Goal: Entertainment & Leisure: Consume media (video, audio)

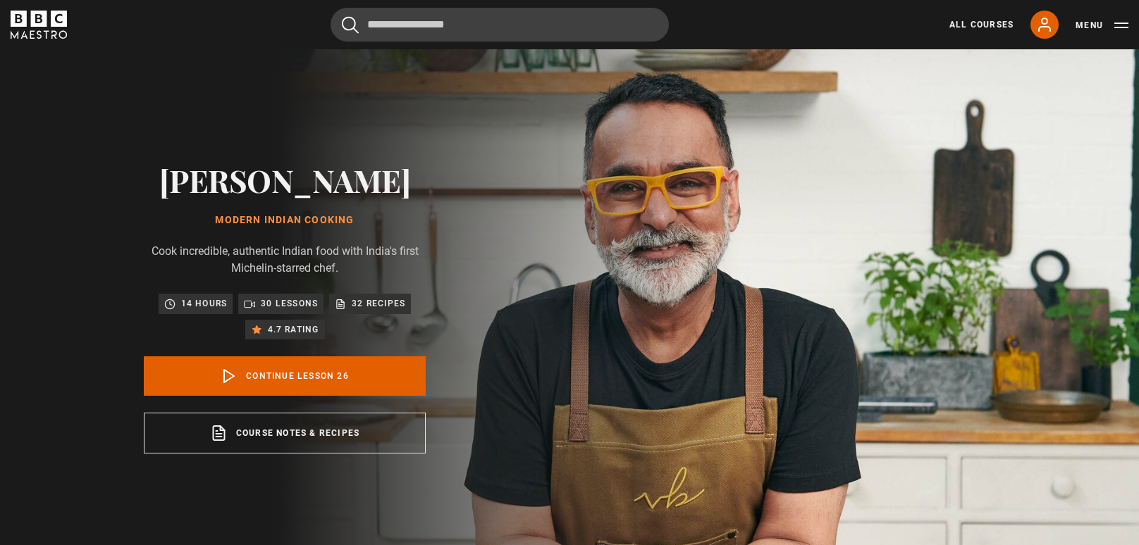
scroll to position [1550, 0]
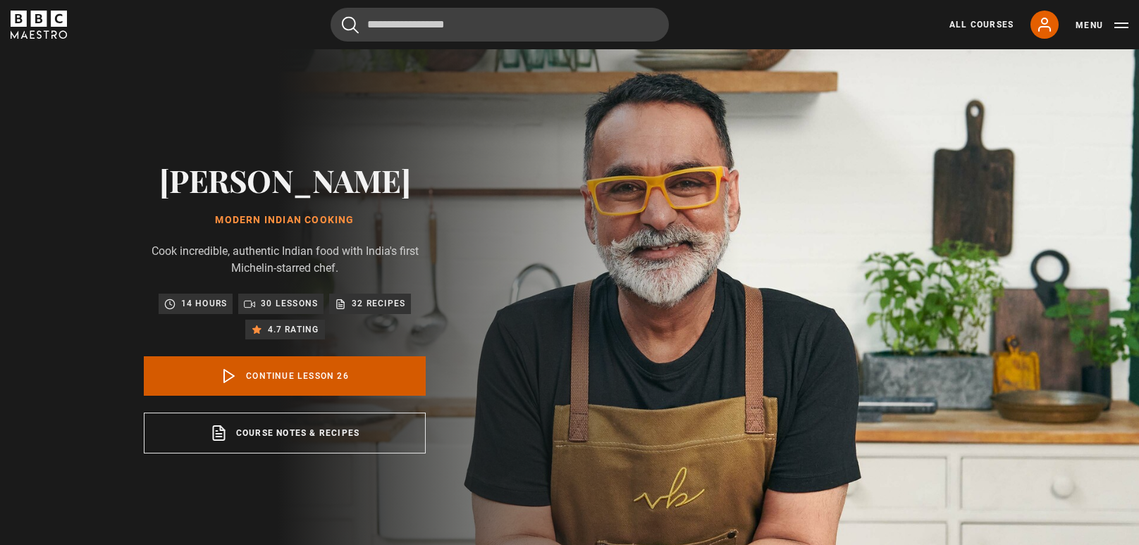
click at [270, 379] on link "Continue lesson 26" at bounding box center [285, 376] width 282 height 39
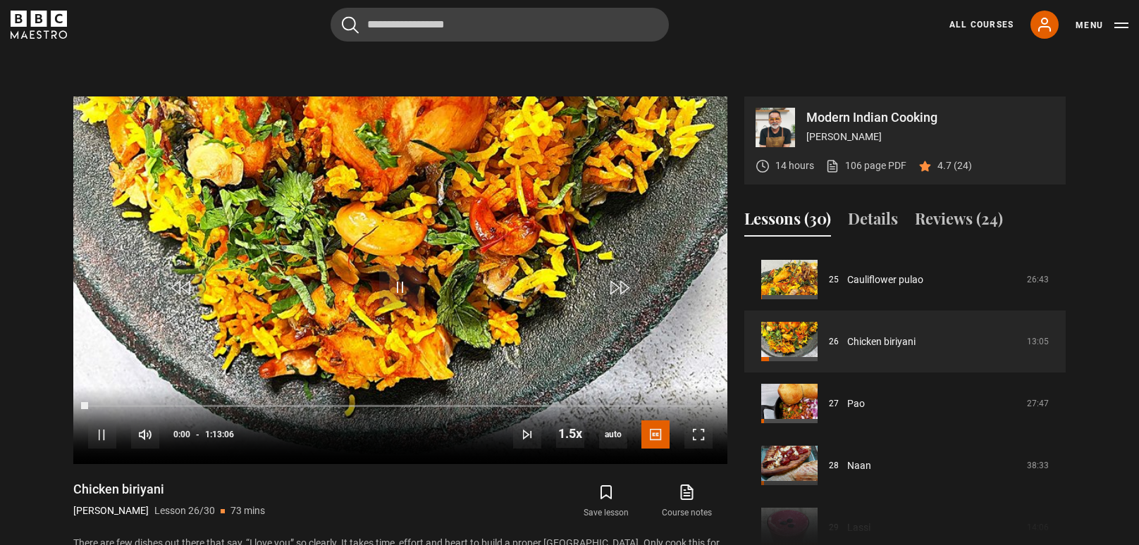
scroll to position [566, 0]
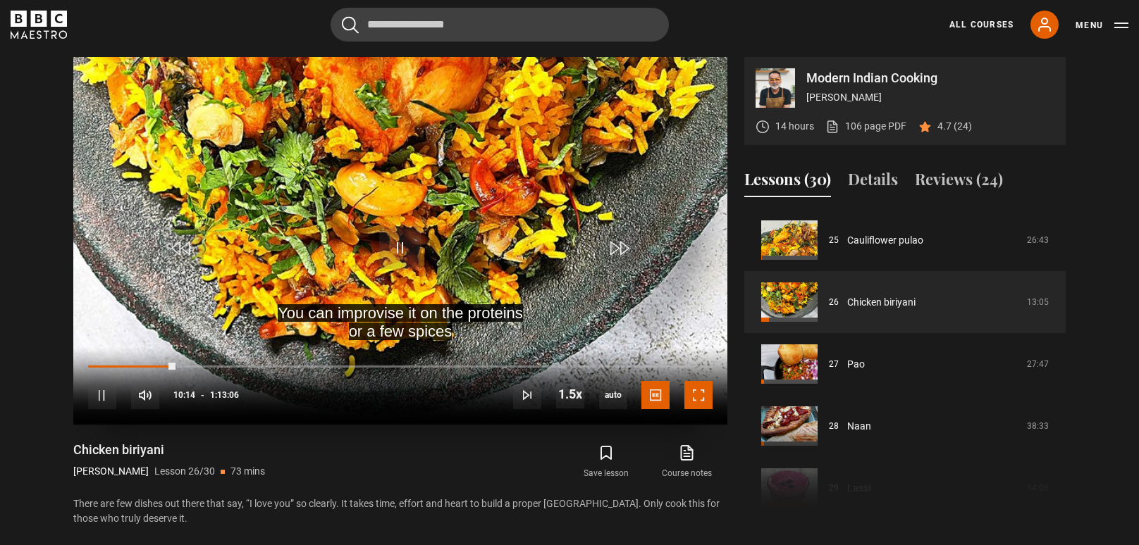
click at [696, 394] on span "Video Player" at bounding box center [698, 395] width 28 height 28
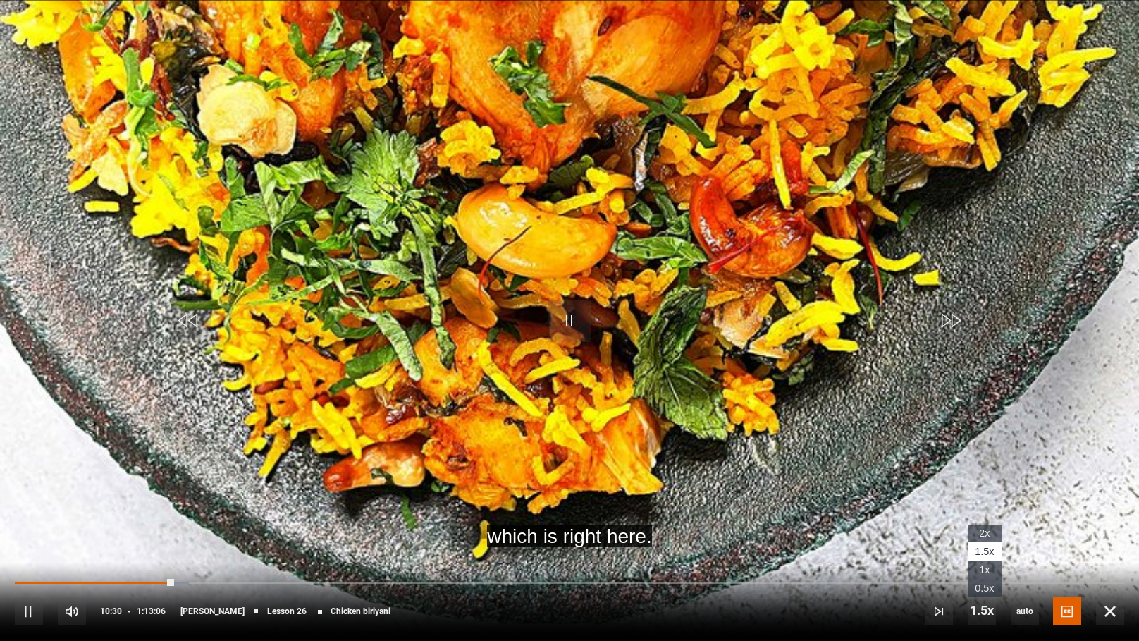
click at [975, 545] on li "1x" at bounding box center [985, 569] width 34 height 18
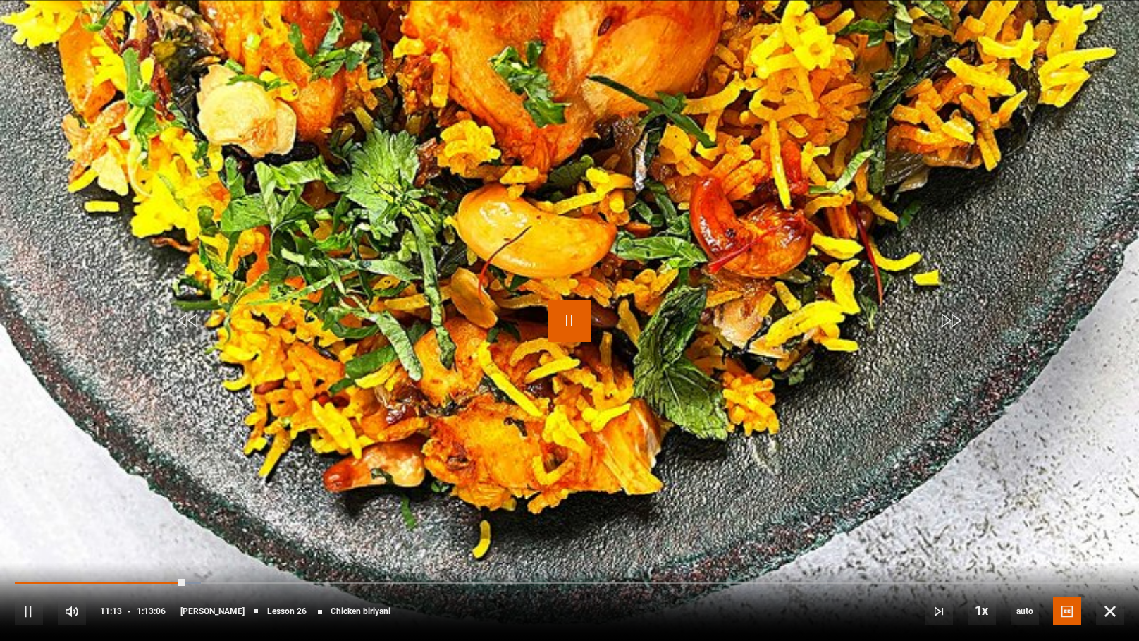
click at [570, 320] on span "Video Player" at bounding box center [569, 321] width 42 height 42
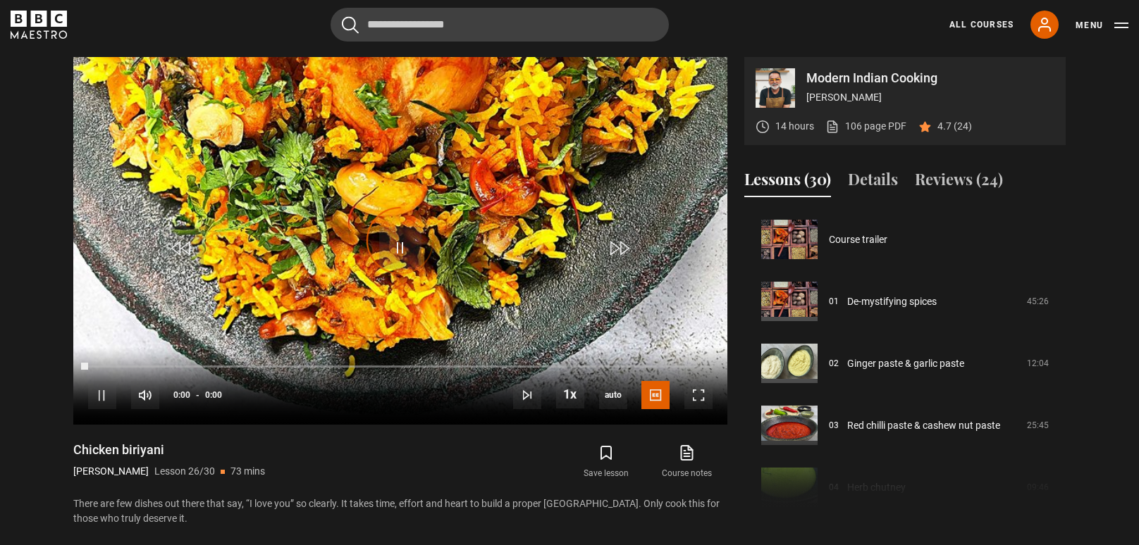
scroll to position [1550, 0]
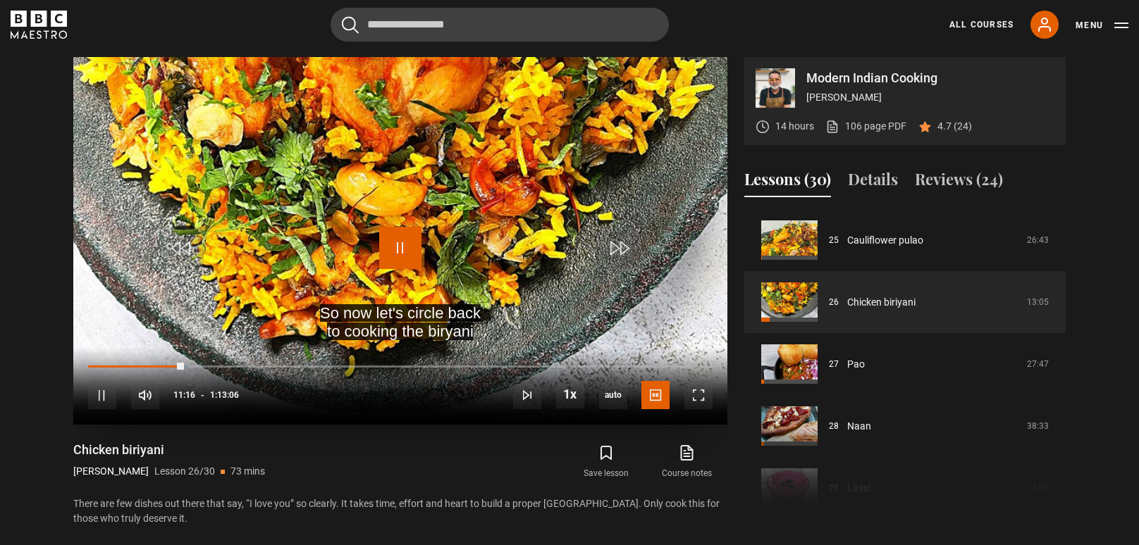
click at [399, 247] on span "Video Player" at bounding box center [400, 248] width 42 height 42
click at [402, 248] on span "Video Player" at bounding box center [400, 248] width 42 height 42
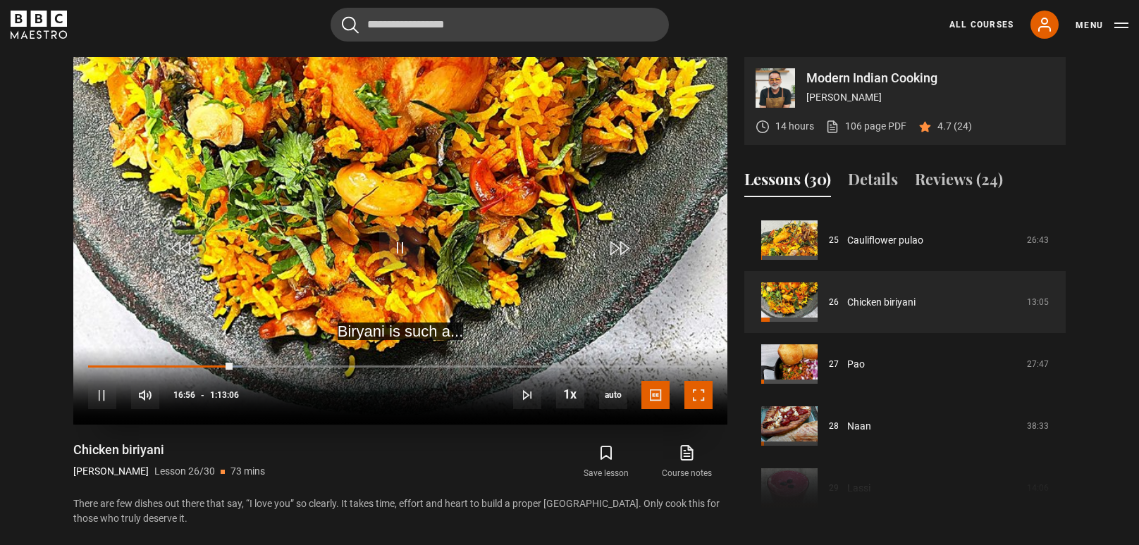
click at [697, 398] on span "Video Player" at bounding box center [698, 395] width 28 height 28
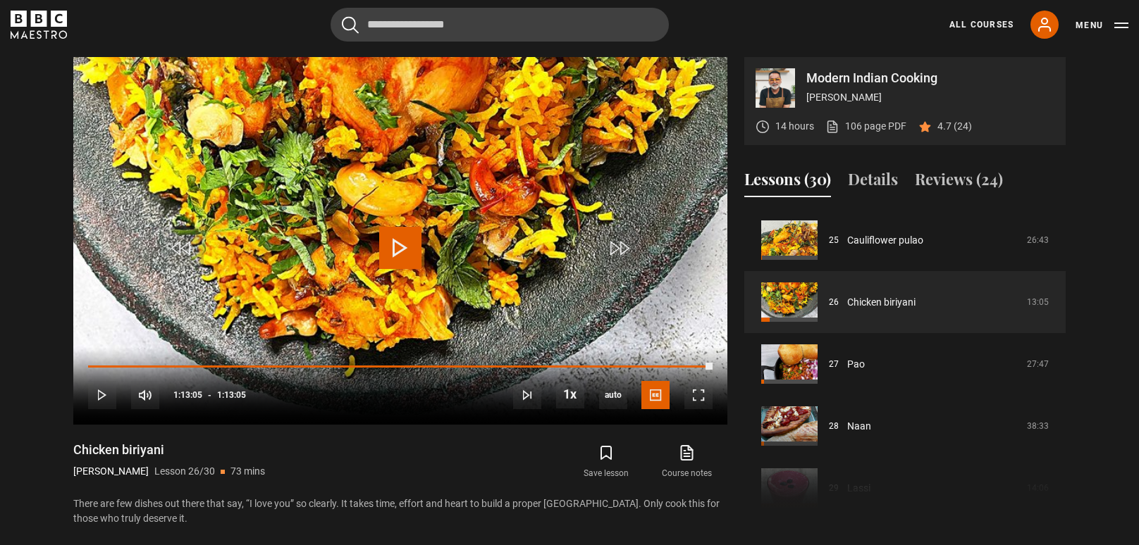
drag, startPoint x: 1063, startPoint y: 478, endPoint x: 1085, endPoint y: 430, distance: 52.7
click at [1085, 430] on section "Modern Indian Cooking Vineet Bhatia 14 hours 106 page PDF (opens in new tab) 4.…" at bounding box center [569, 278] width 1139 height 555
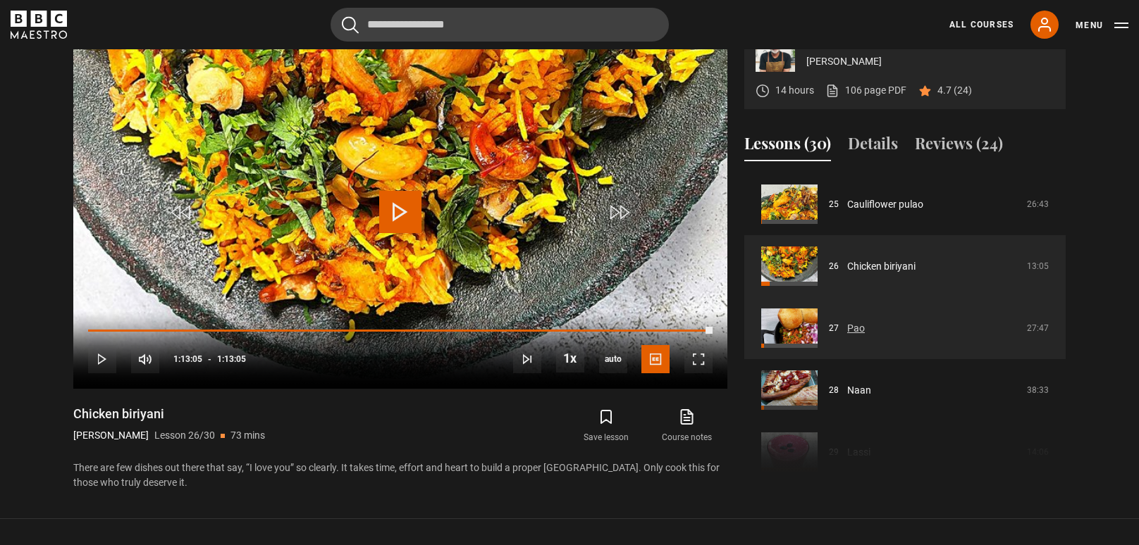
scroll to position [618, 0]
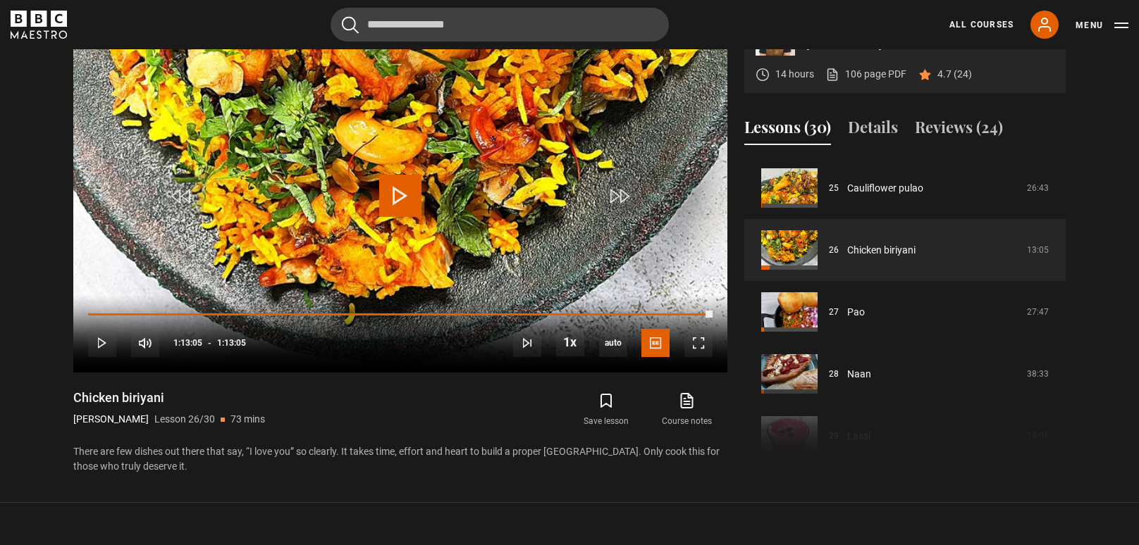
click at [1070, 423] on div "Modern Indian Cooking Vineet Bhatia 14 hours 106 page PDF (opens in new tab) 4.…" at bounding box center [569, 239] width 1015 height 469
drag, startPoint x: 1067, startPoint y: 381, endPoint x: 1061, endPoint y: 96, distance: 285.5
click at [1061, 96] on div "Modern Indian Cooking Vineet Bhatia 14 hours 106 page PDF (opens in new tab) 4.…" at bounding box center [569, 239] width 1015 height 469
click at [1077, 171] on section "Modern Indian Cooking Vineet Bhatia 14 hours 106 page PDF (opens in new tab) 4.…" at bounding box center [569, 226] width 1139 height 555
drag, startPoint x: 1063, startPoint y: 435, endPoint x: 1061, endPoint y: 420, distance: 14.9
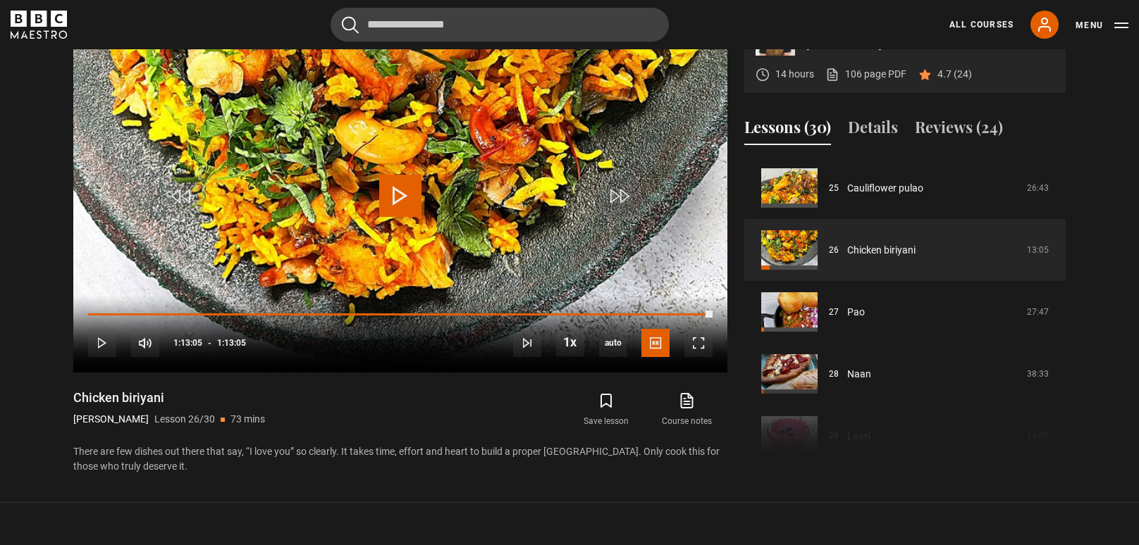
click at [1061, 420] on div "Course trailer 01 De-mystifying spices 45:26 02 Ginger paste & garlic paste 12:…" at bounding box center [904, 308] width 321 height 304
drag, startPoint x: 1062, startPoint y: 421, endPoint x: 1067, endPoint y: 402, distance: 20.3
click at [1067, 402] on div "Modern Indian Cooking Vineet Bhatia 14 hours 106 page PDF (opens in new tab) 4.…" at bounding box center [569, 239] width 1015 height 469
click at [1123, 471] on section "Modern Indian Cooking Vineet Bhatia 14 hours 106 page PDF (opens in new tab) 4.…" at bounding box center [569, 226] width 1139 height 555
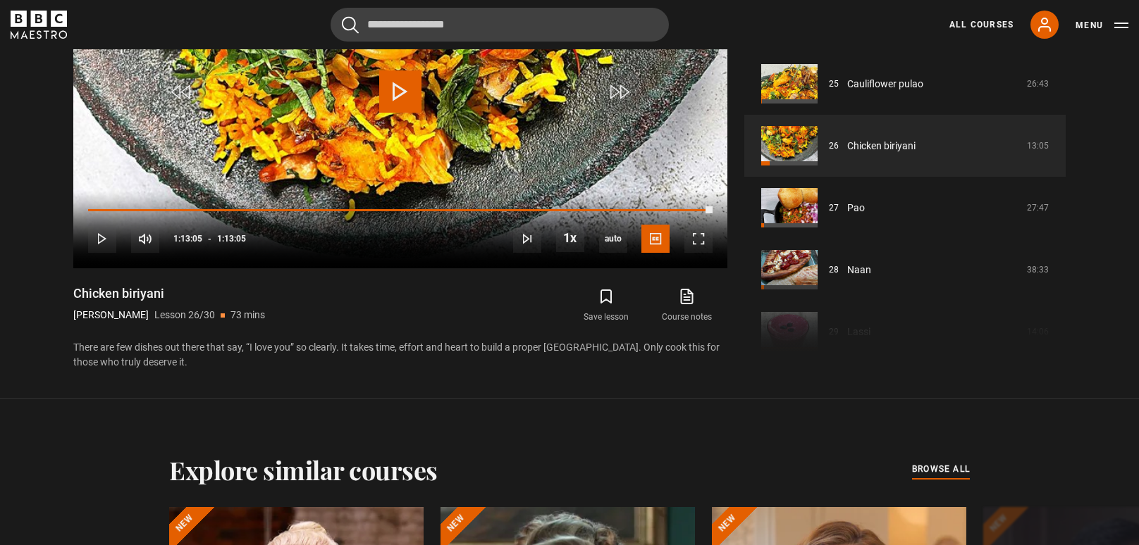
scroll to position [724, 0]
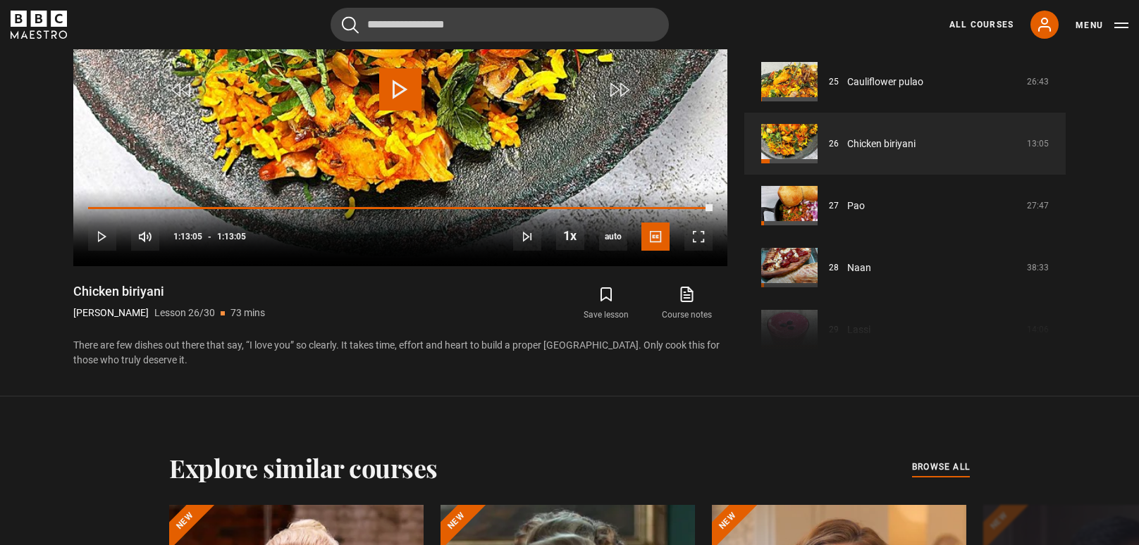
drag, startPoint x: 1061, startPoint y: 338, endPoint x: 1059, endPoint y: 350, distance: 12.1
click at [1059, 350] on div "Course trailer 01 De-mystifying spices 45:26 02 Ginger paste & garlic paste 12:…" at bounding box center [904, 202] width 321 height 304
click at [1066, 238] on div "Modern Indian Cooking Vineet Bhatia 14 hours 106 page PDF (opens in new tab) 4.…" at bounding box center [569, 133] width 1015 height 469
drag, startPoint x: 1063, startPoint y: 314, endPoint x: 1065, endPoint y: 301, distance: 13.5
click at [1065, 301] on div "Course trailer 01 De-mystifying spices 45:26 02 Ginger paste & garlic paste 12:…" at bounding box center [904, 202] width 321 height 304
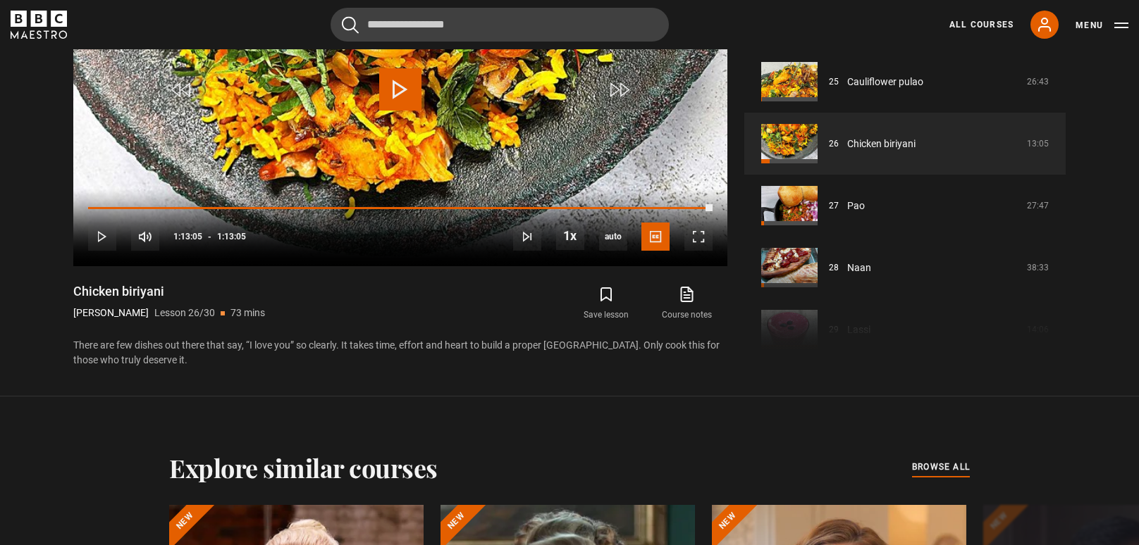
click at [1066, 335] on div "Modern Indian Cooking Vineet Bhatia 14 hours 106 page PDF (opens in new tab) 4.…" at bounding box center [569, 133] width 1015 height 469
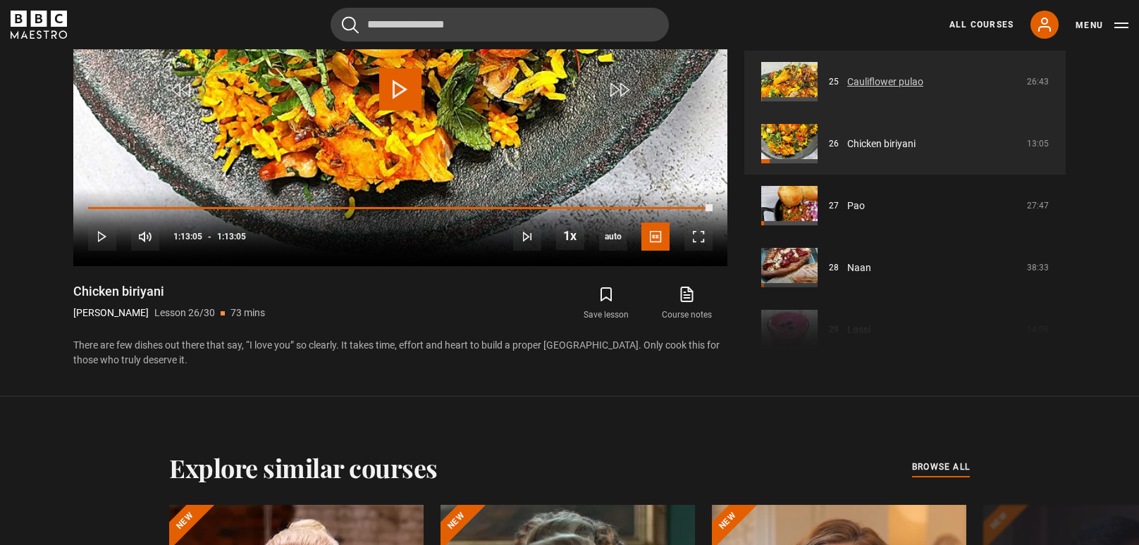
click at [923, 75] on link "Cauliflower pulao" at bounding box center [885, 82] width 76 height 15
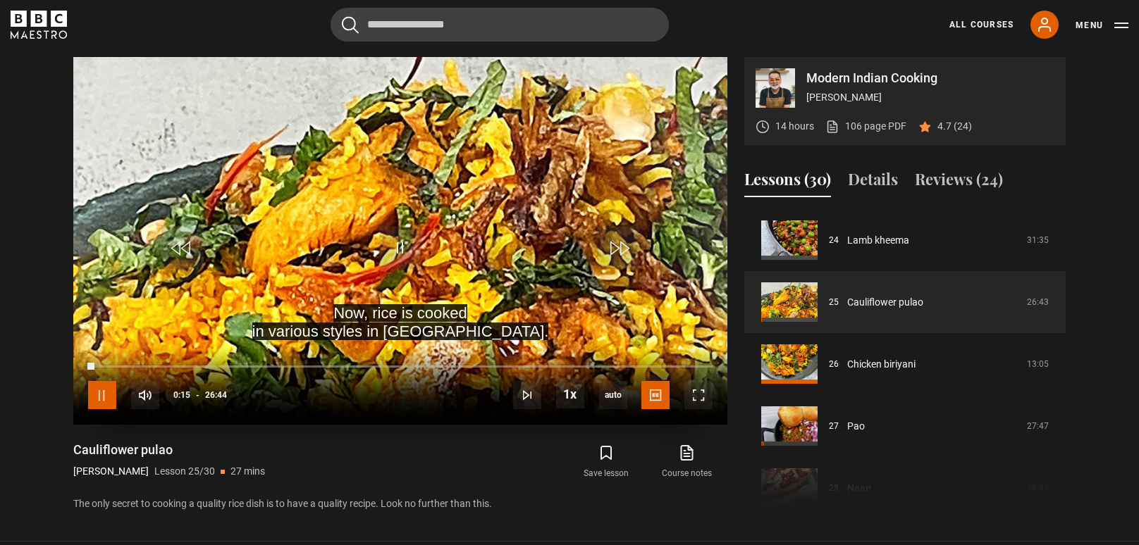
click at [101, 390] on span "Video Player" at bounding box center [102, 395] width 28 height 28
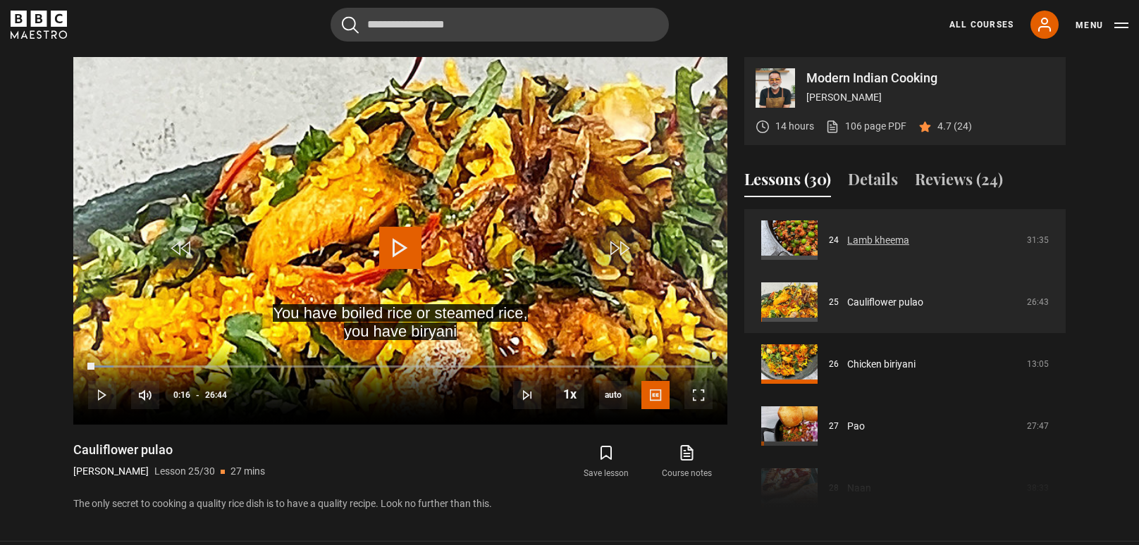
click at [908, 239] on link "Lamb kheema" at bounding box center [878, 240] width 62 height 15
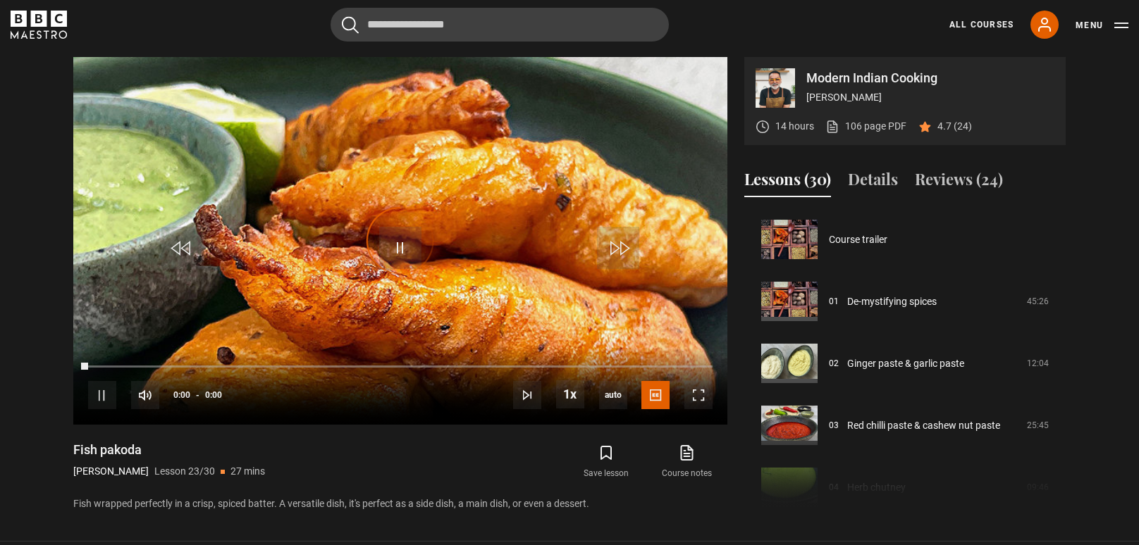
scroll to position [1364, 0]
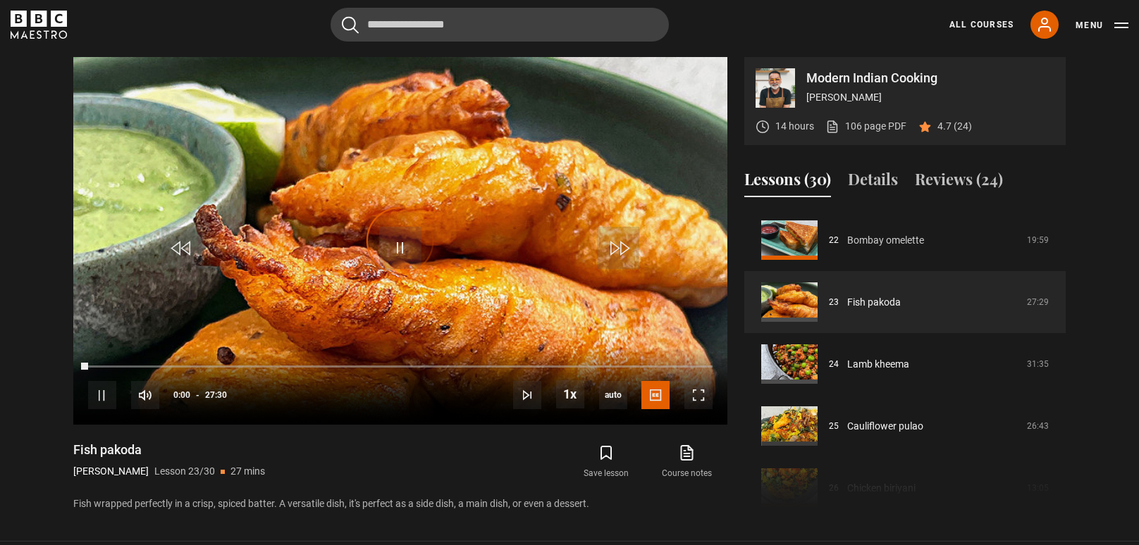
click at [902, 234] on link "Bombay omelette" at bounding box center [885, 240] width 77 height 15
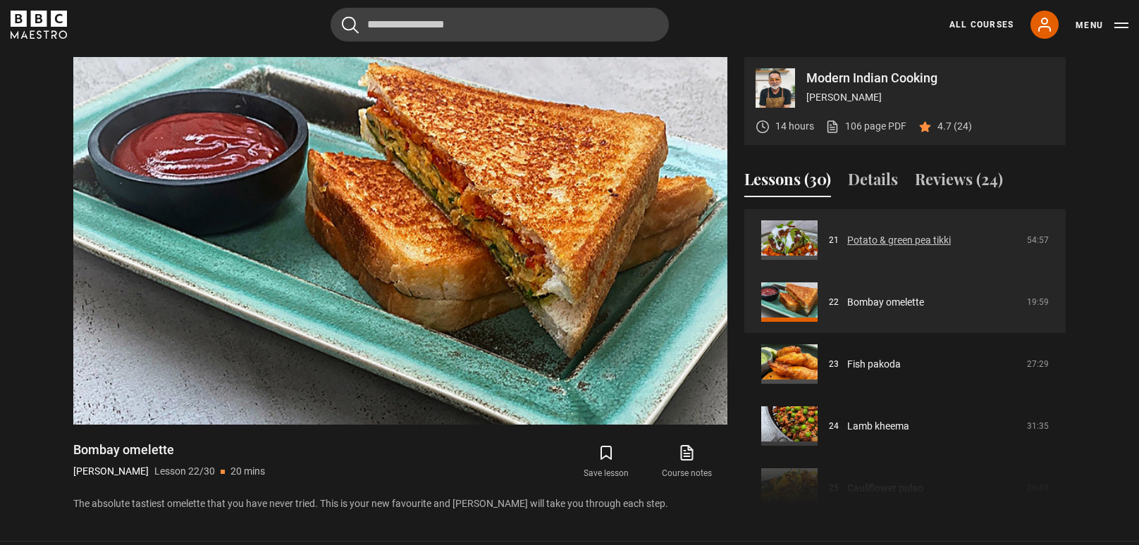
click at [901, 233] on link "Potato & green pea tikki" at bounding box center [899, 240] width 104 height 15
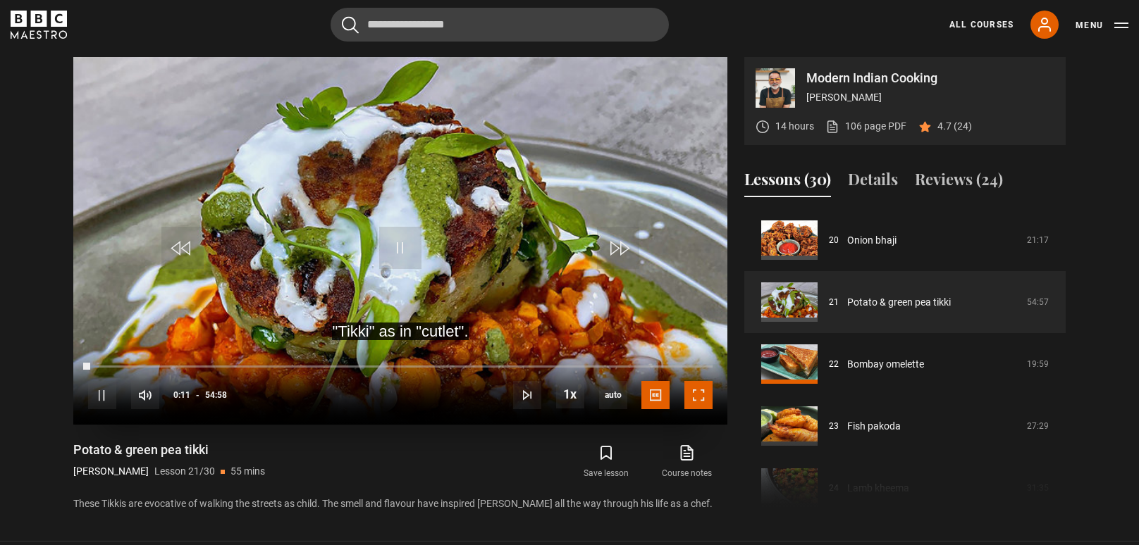
click at [701, 393] on span "Video Player" at bounding box center [698, 395] width 28 height 28
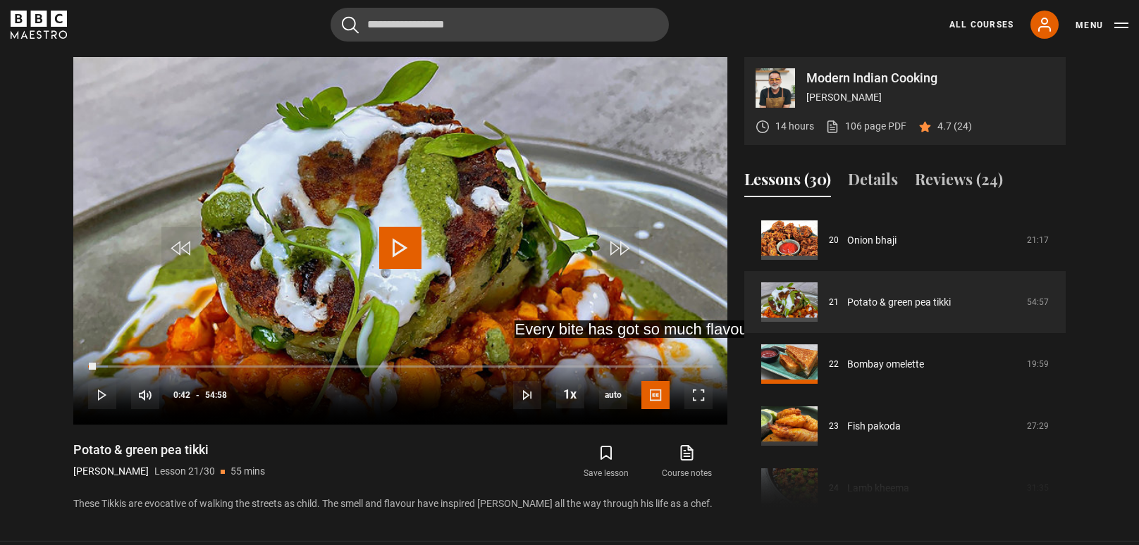
click at [1066, 431] on div "Modern Indian Cooking Vineet Bhatia 14 hours 106 page PDF (opens in new tab) 4.…" at bounding box center [569, 285] width 1015 height 456
click at [1056, 441] on div "Course trailer 01 De-mystifying spices 45:26 02 Ginger paste & garlic paste 12:…" at bounding box center [904, 361] width 321 height 304
drag, startPoint x: 1061, startPoint y: 431, endPoint x: 1061, endPoint y: 440, distance: 8.5
click at [1061, 440] on div "Course trailer 01 De-mystifying spices 45:26 02 Ginger paste & garlic paste 12:…" at bounding box center [904, 361] width 321 height 304
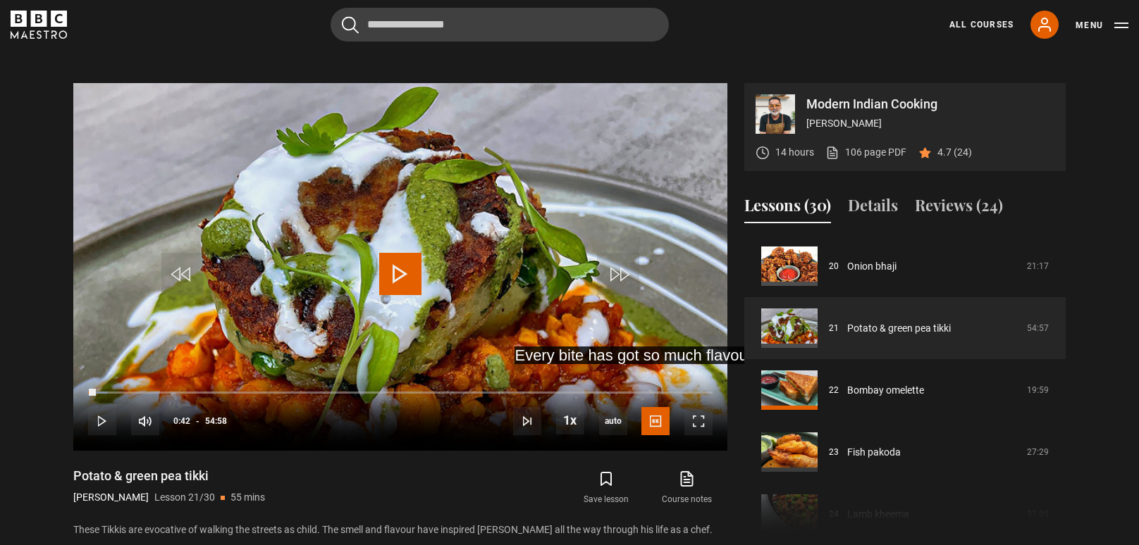
scroll to position [538, 0]
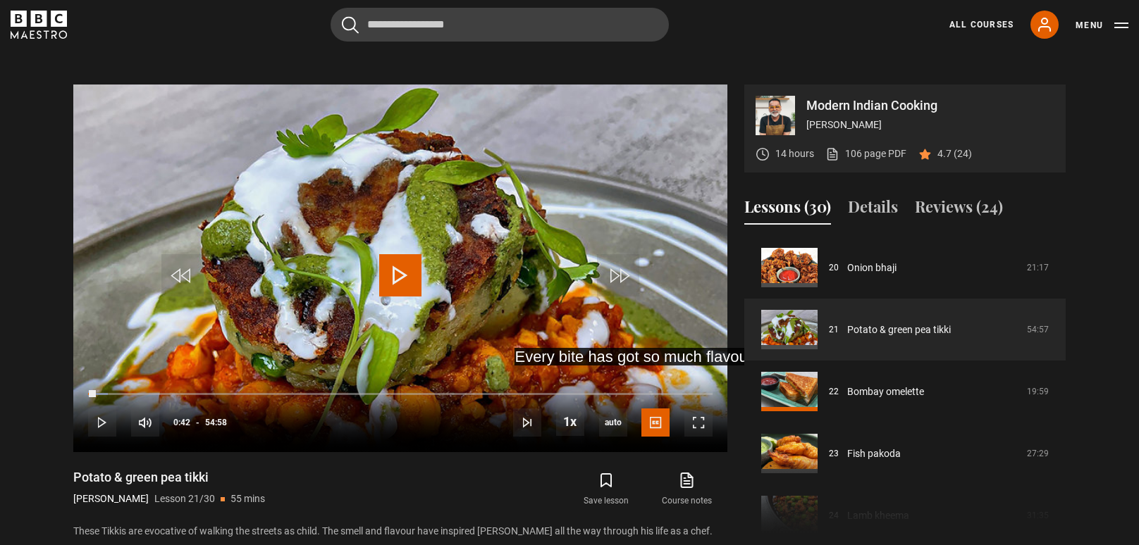
drag, startPoint x: 1061, startPoint y: 440, endPoint x: 1061, endPoint y: 467, distance: 27.5
click at [1061, 467] on div "Course trailer 01 De-mystifying spices 45:26 02 Ginger paste & garlic paste 12:…" at bounding box center [904, 388] width 321 height 304
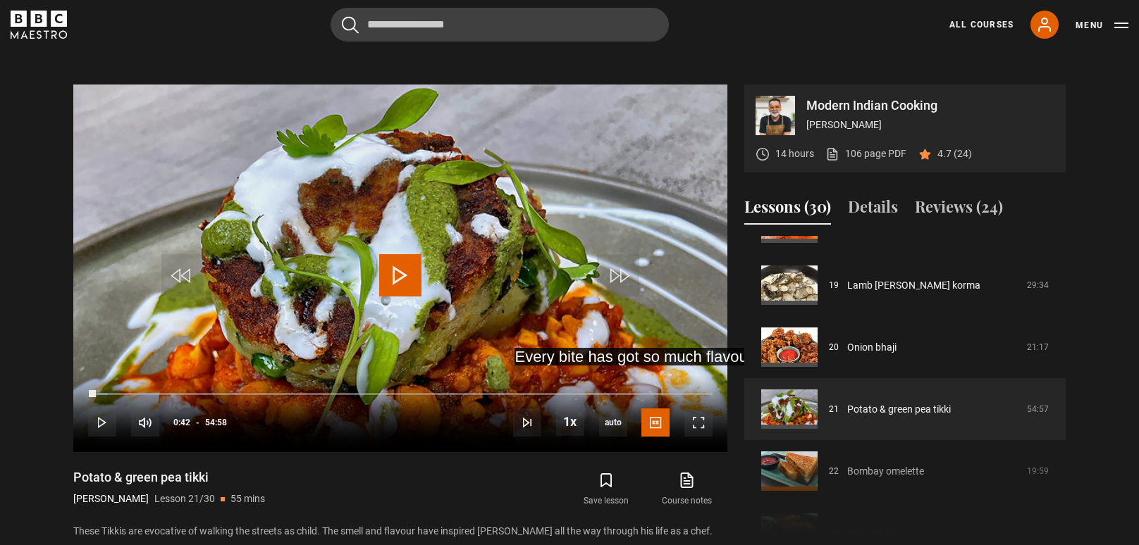
scroll to position [1123, 0]
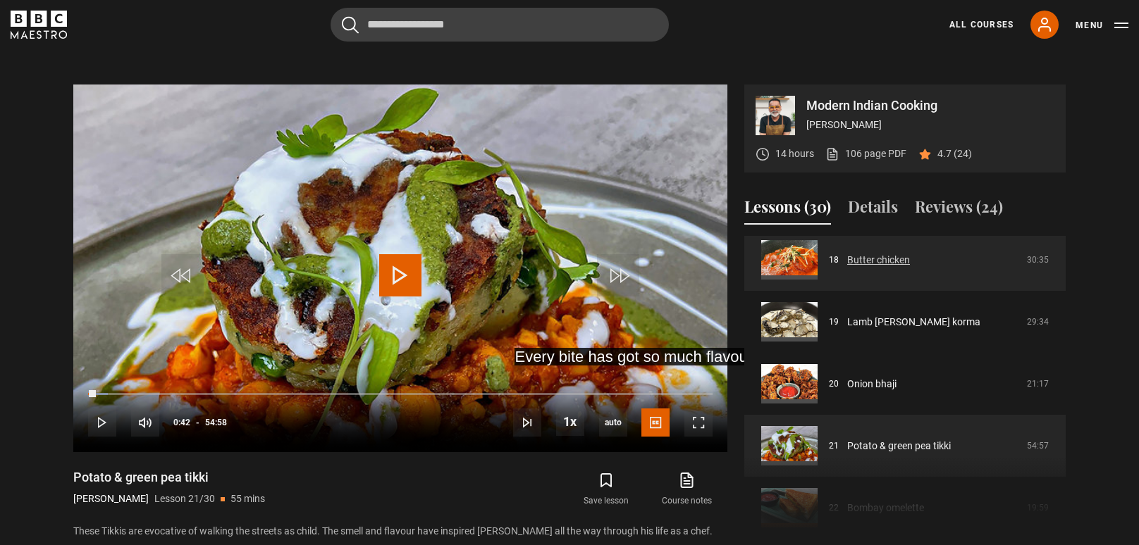
click at [868, 253] on link "Butter chicken" at bounding box center [878, 260] width 63 height 15
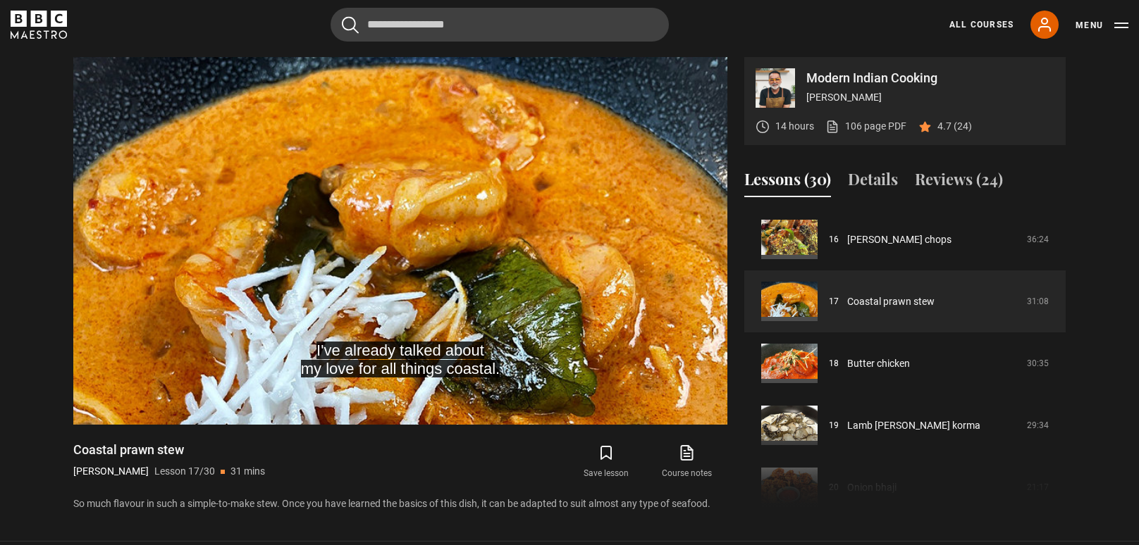
click at [771, 185] on button "Lessons (30)" at bounding box center [787, 183] width 87 height 30
click at [769, 195] on button "Lessons (30)" at bounding box center [787, 183] width 87 height 30
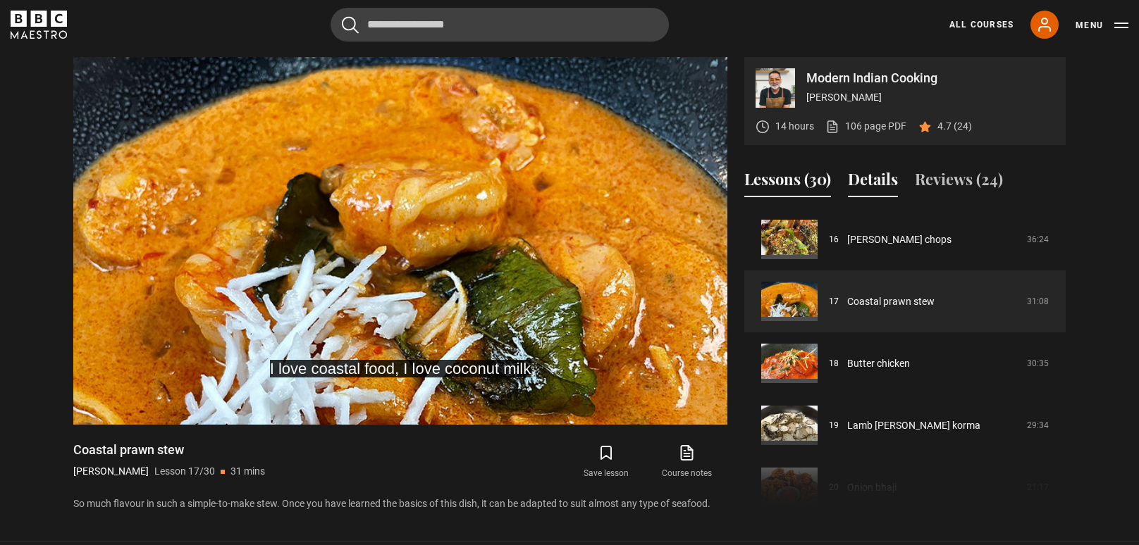
click at [882, 194] on button "Details" at bounding box center [873, 183] width 50 height 30
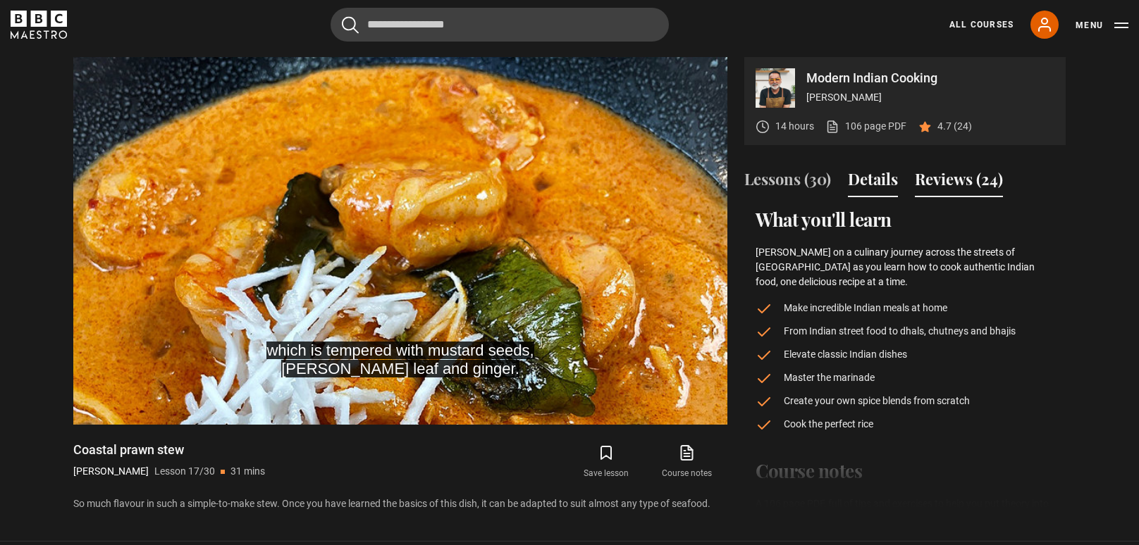
click at [958, 187] on button "Reviews (24)" at bounding box center [959, 183] width 88 height 30
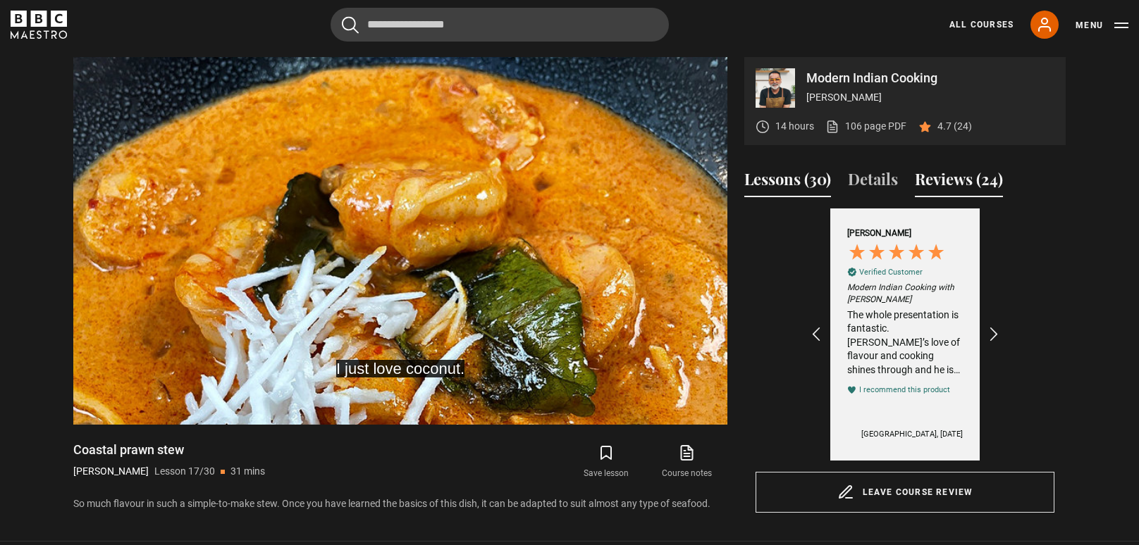
click at [780, 188] on button "Lessons (30)" at bounding box center [787, 183] width 87 height 30
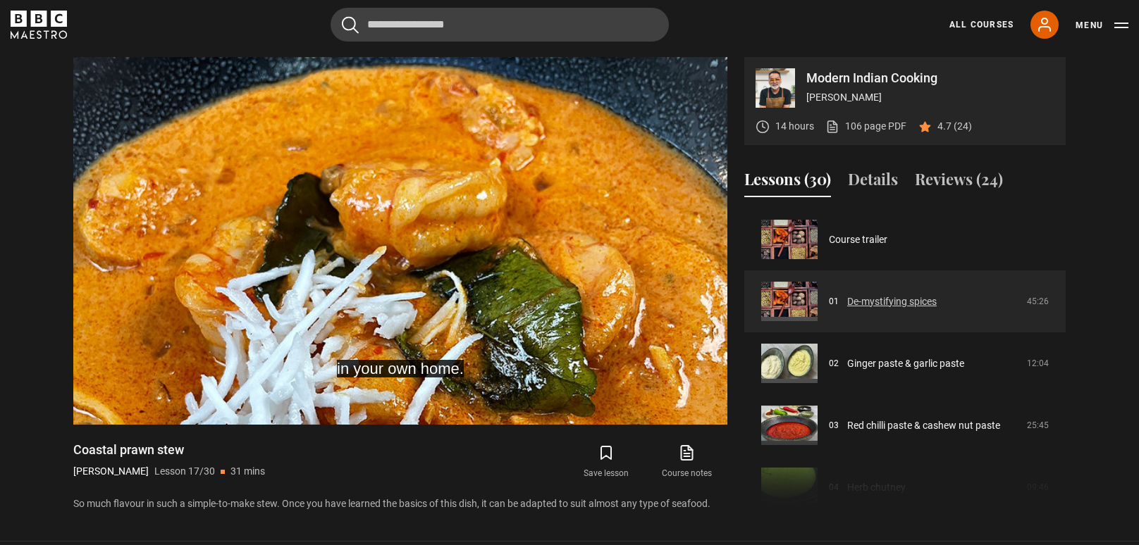
click at [886, 296] on link "De-mystifying spices" at bounding box center [892, 302] width 90 height 15
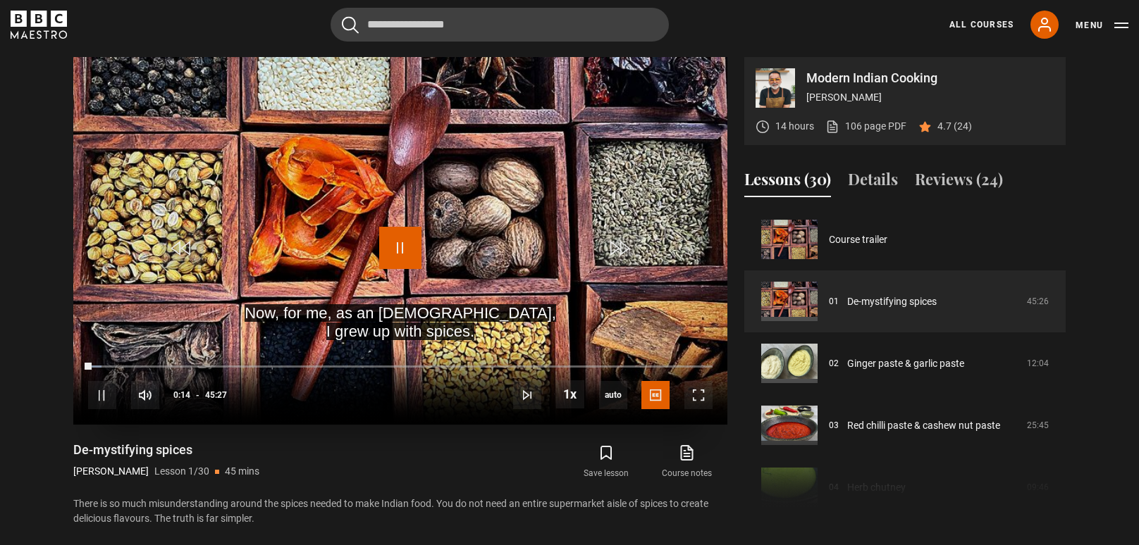
click at [396, 249] on span "Video Player" at bounding box center [400, 248] width 42 height 42
